Goal: Task Accomplishment & Management: Manage account settings

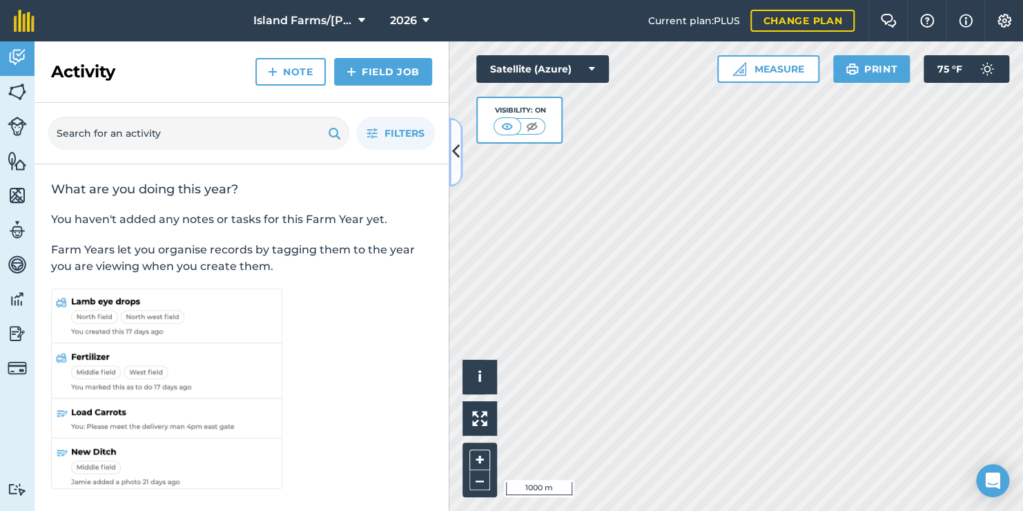
click at [456, 149] on icon at bounding box center [456, 152] width 8 height 24
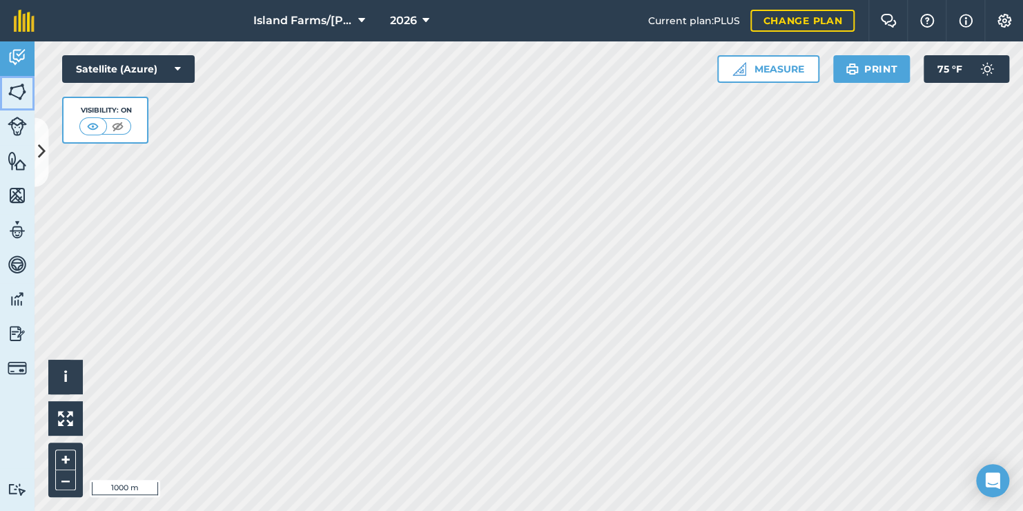
click at [15, 86] on img at bounding box center [17, 91] width 19 height 21
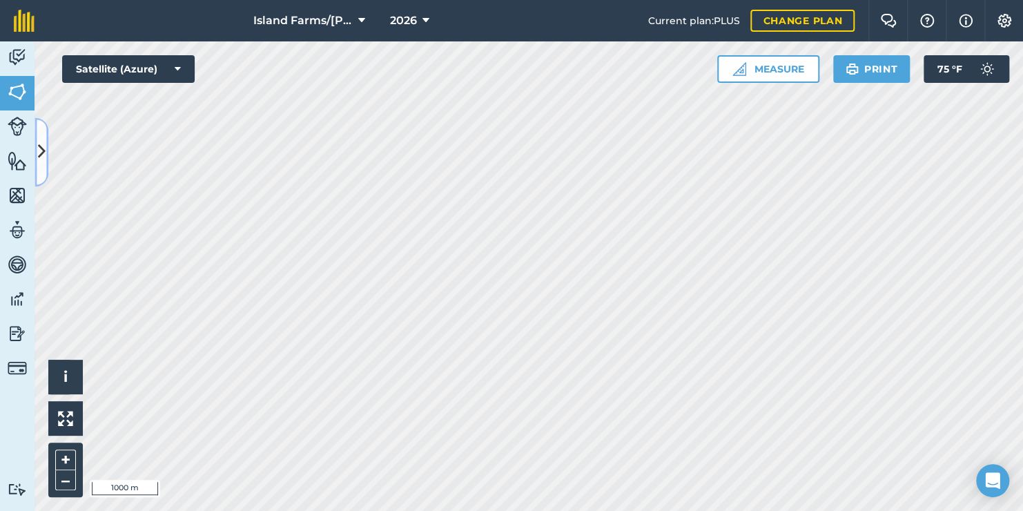
click at [42, 149] on icon at bounding box center [42, 152] width 8 height 24
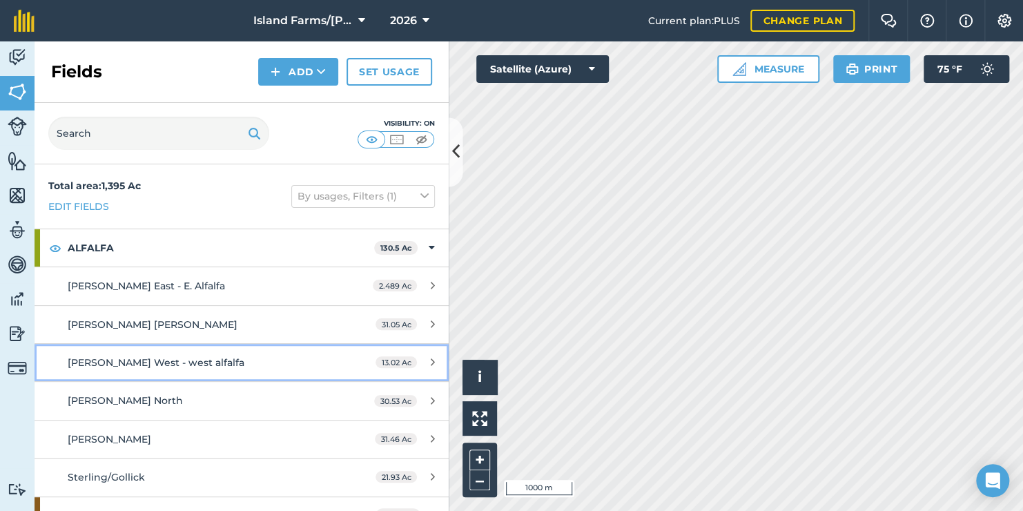
click at [175, 362] on span "[PERSON_NAME] West - west alfalfa" at bounding box center [156, 362] width 177 height 12
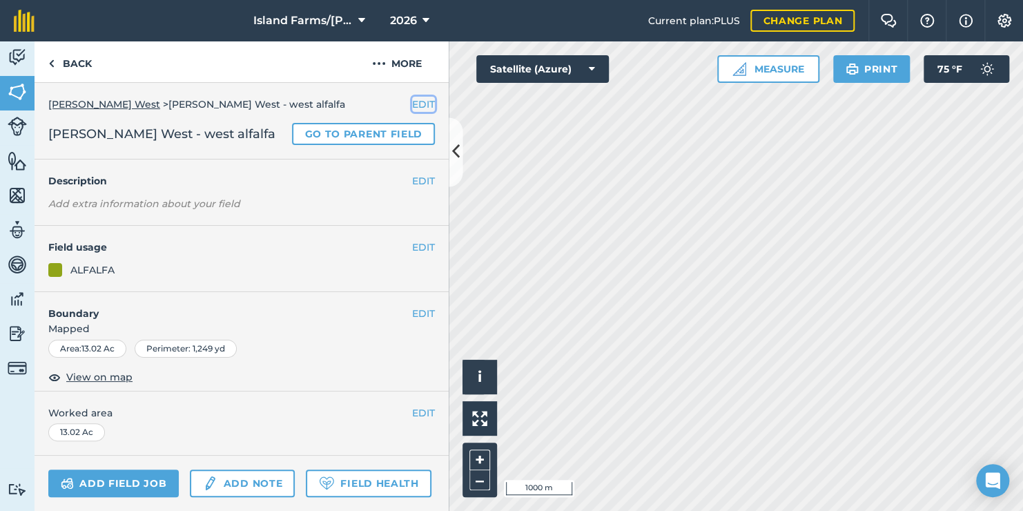
click at [415, 101] on button "EDIT" at bounding box center [423, 104] width 23 height 15
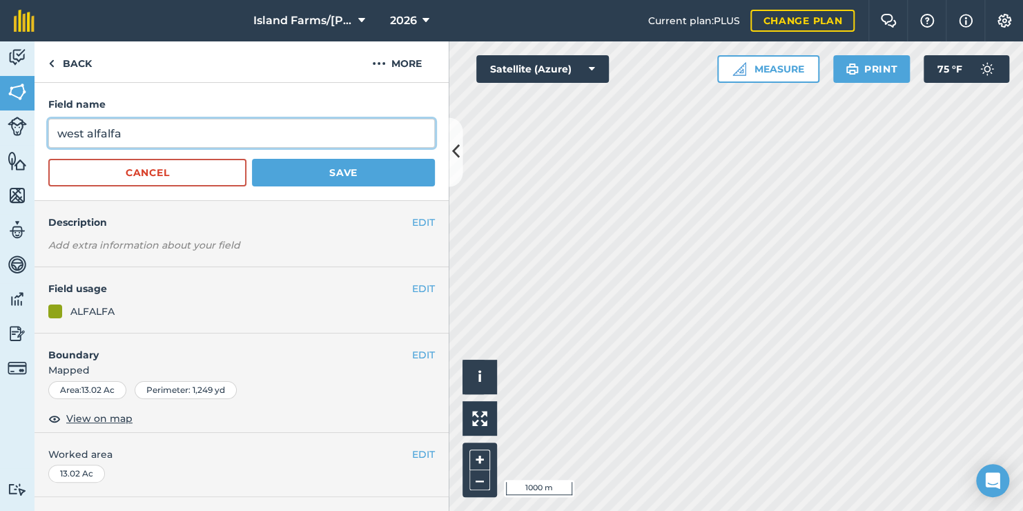
click at [93, 133] on input "west alfalfa" at bounding box center [241, 133] width 387 height 29
type input "West Alfalfa"
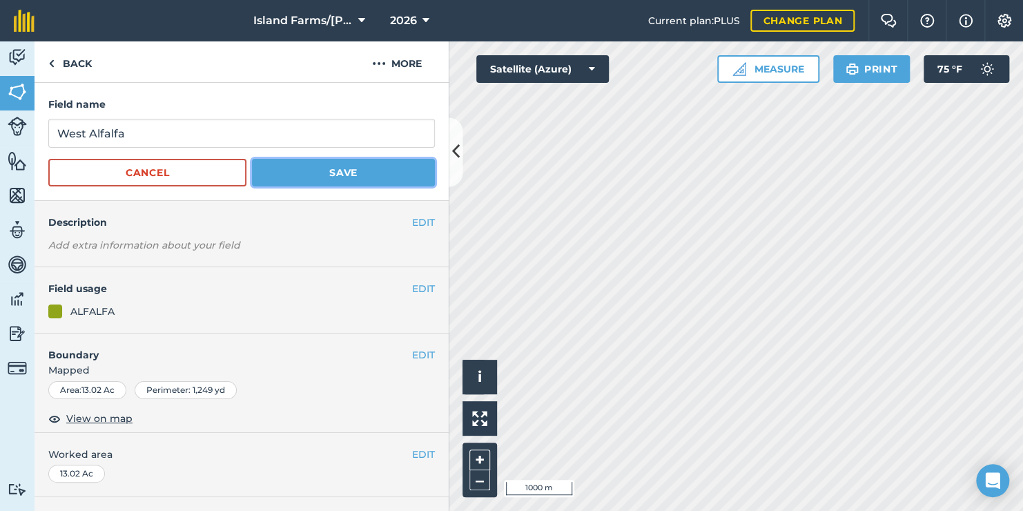
click at [324, 177] on button "Save" at bounding box center [343, 173] width 183 height 28
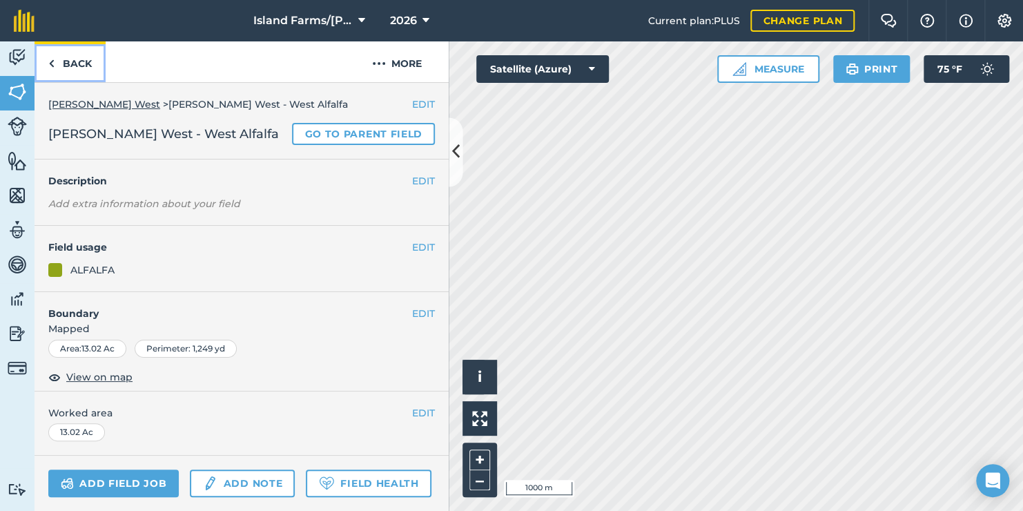
click at [57, 57] on link "Back" at bounding box center [70, 61] width 71 height 41
